Goal: Transaction & Acquisition: Purchase product/service

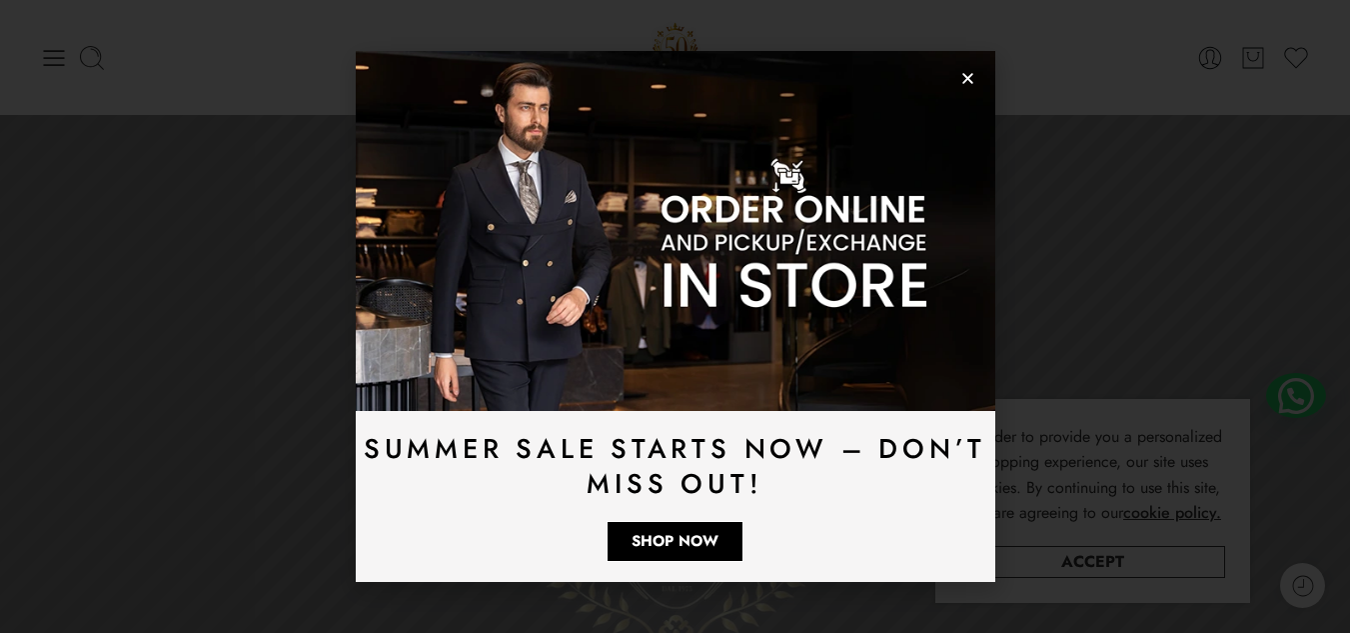
click at [968, 73] on icon "Close" at bounding box center [967, 78] width 15 height 15
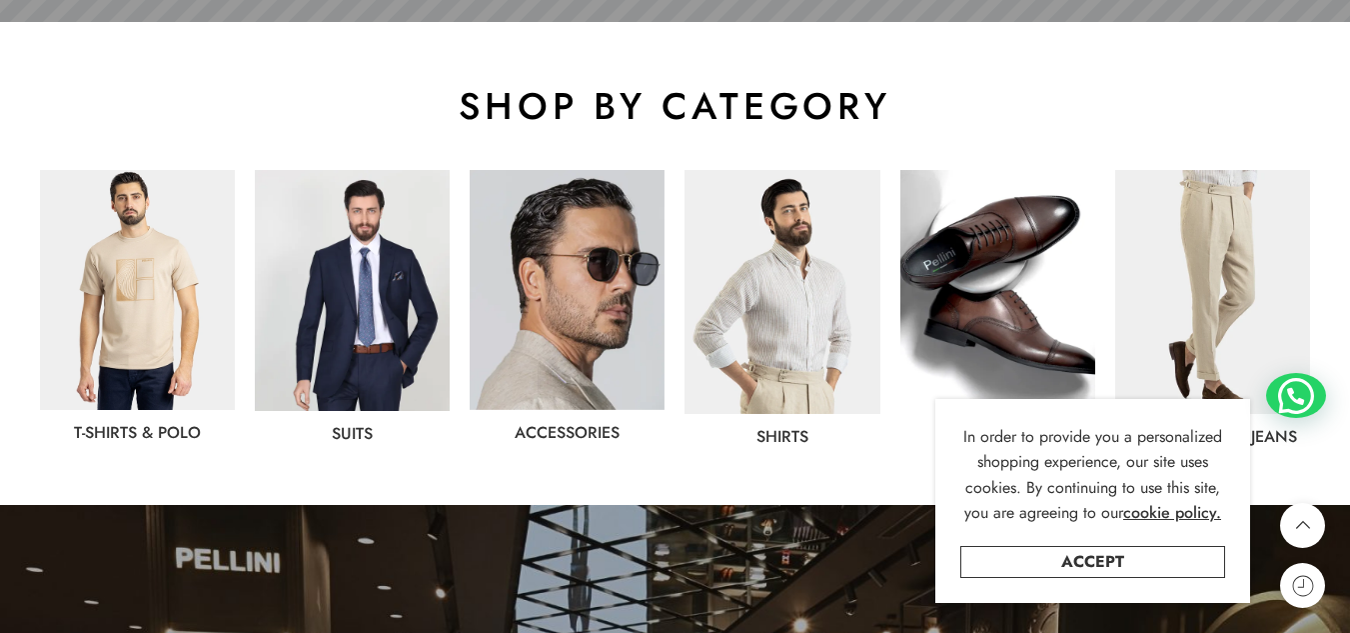
scroll to position [1099, 0]
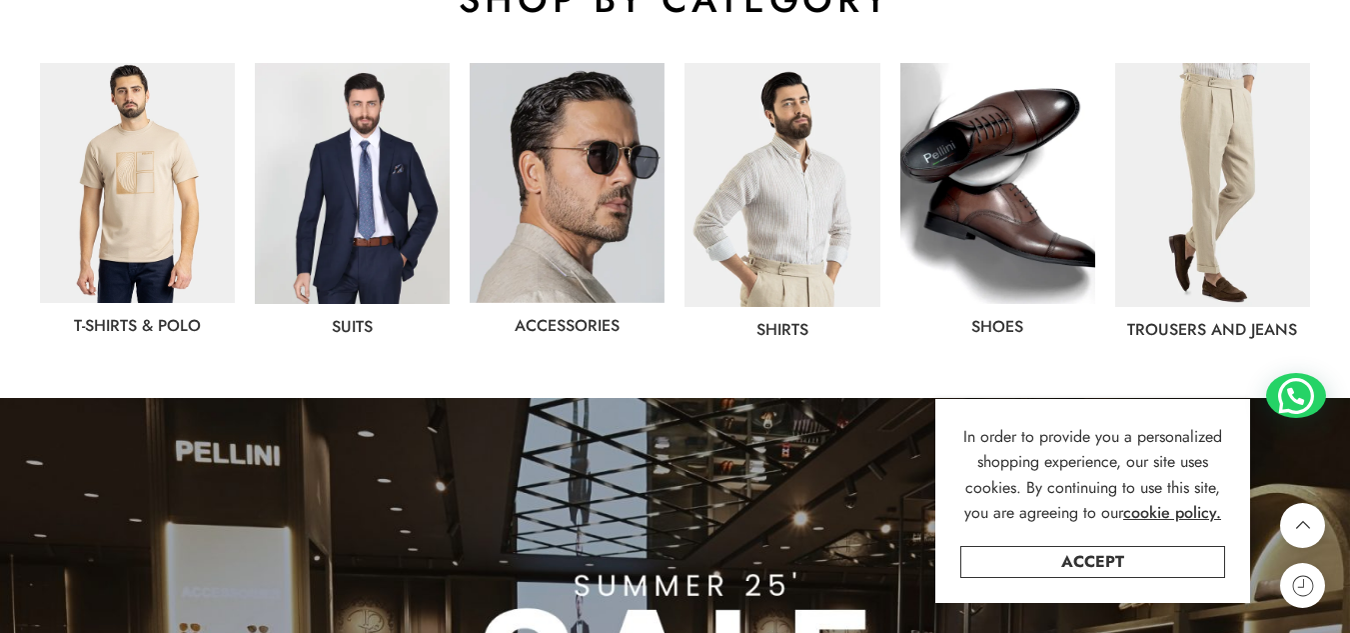
click at [981, 183] on img at bounding box center [998, 183] width 195 height 241
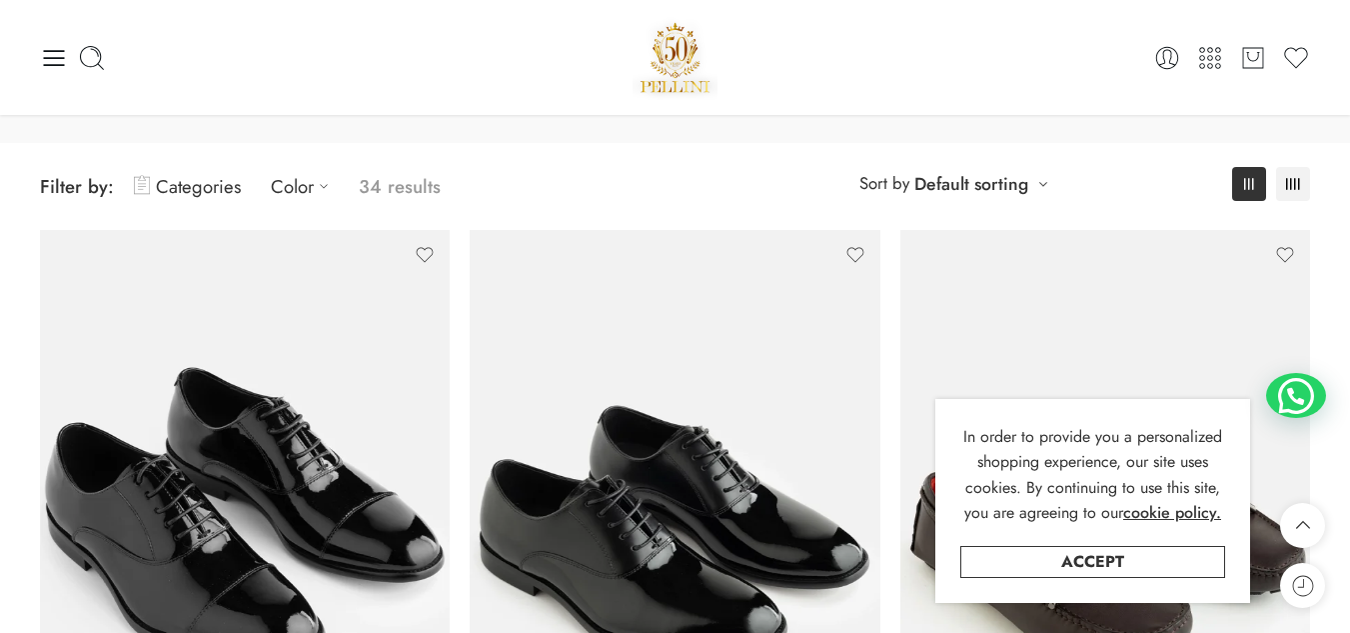
scroll to position [100, 0]
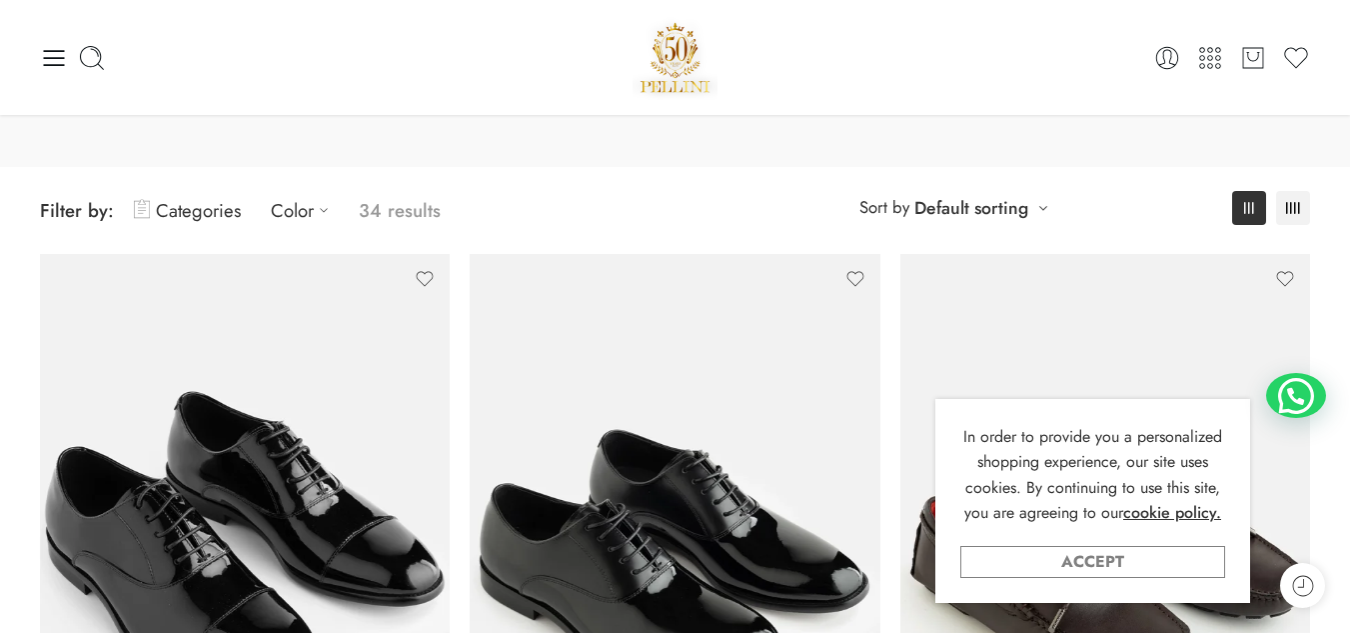
click at [1111, 573] on link "Accept" at bounding box center [1092, 562] width 265 height 32
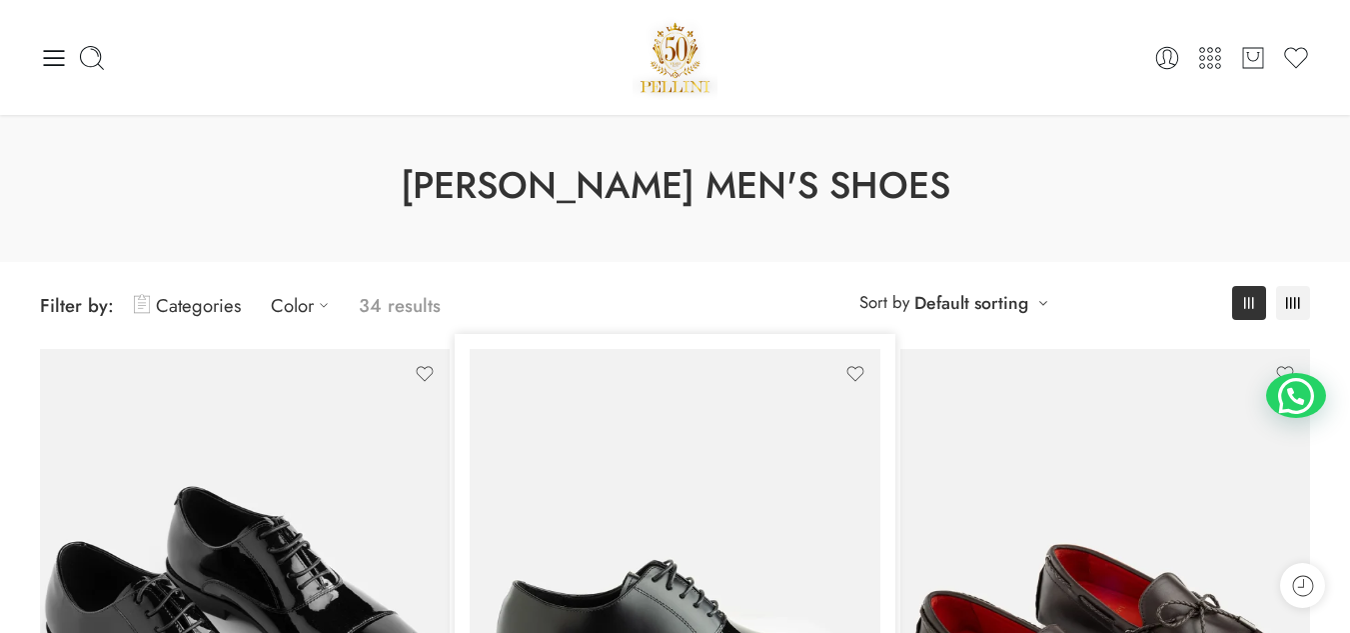
scroll to position [0, 0]
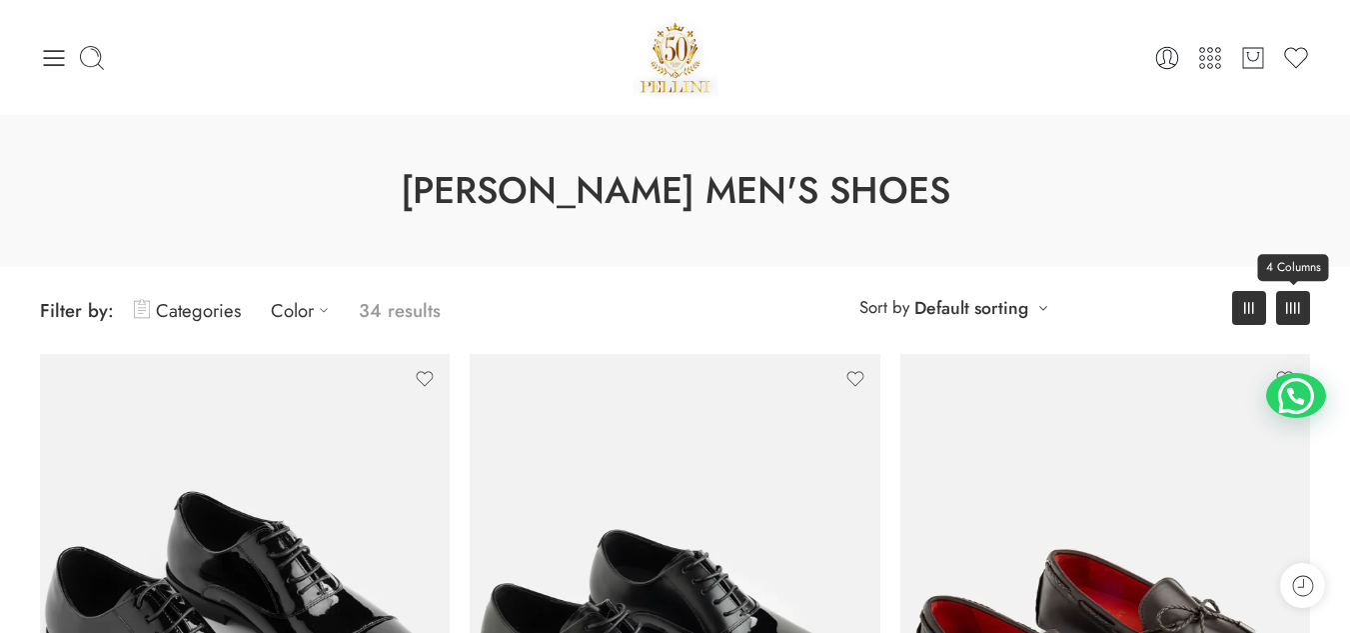
click at [1300, 304] on link "4 Columns" at bounding box center [1293, 308] width 34 height 34
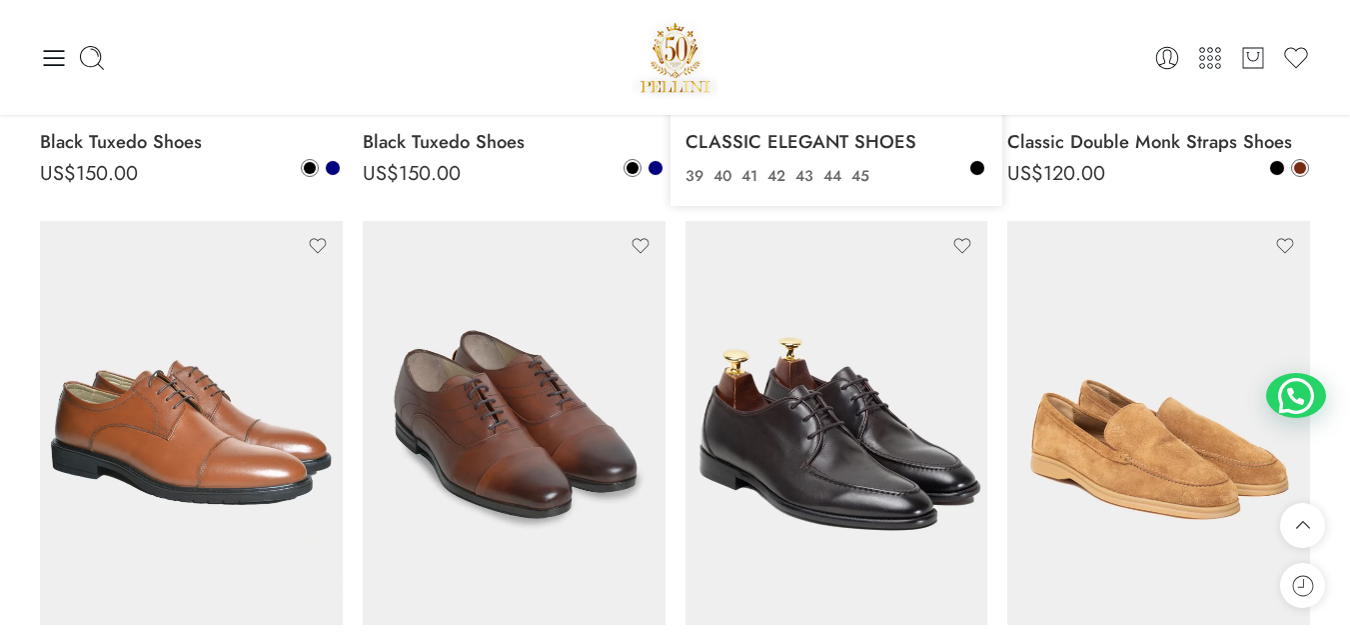
scroll to position [3498, 0]
